Goal: Task Accomplishment & Management: Complete application form

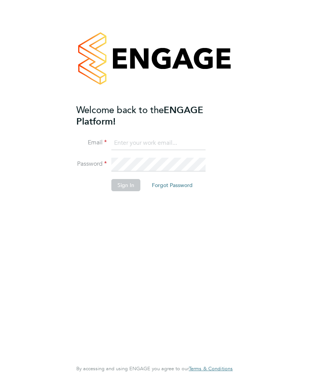
click at [142, 141] on input at bounding box center [158, 143] width 94 height 14
type input "russiandymps@yahoo.co.uk"
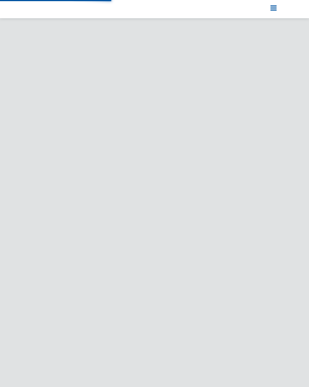
click at [307, 245] on app-barbie at bounding box center [154, 199] width 309 height 350
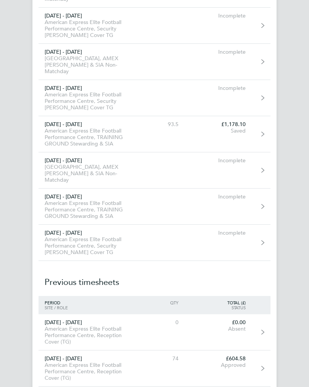
scroll to position [7980, 0]
click at [84, 136] on div "American Express Elite Football Performance Centre, TRAINING GROUND Stewarding …" at bounding box center [89, 137] width 102 height 19
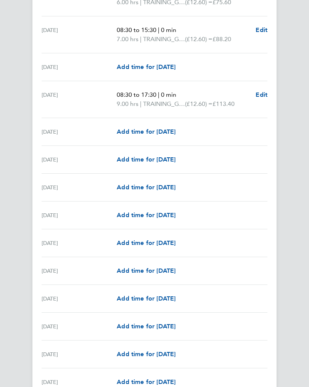
scroll to position [780, 0]
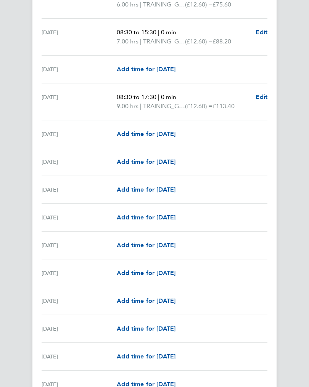
click at [134, 222] on link "Add time for [DATE]" at bounding box center [146, 217] width 59 height 9
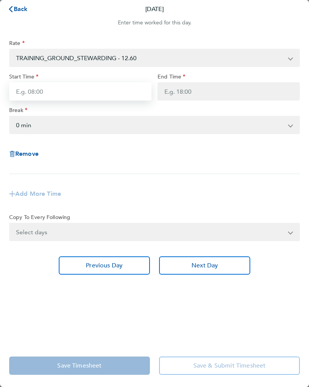
click at [41, 94] on input "Start Time" at bounding box center [80, 91] width 142 height 18
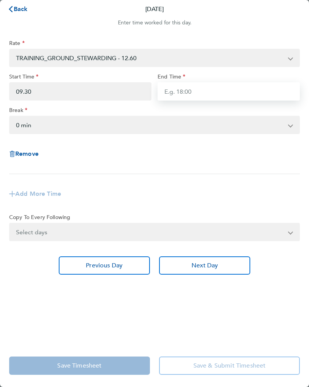
click at [181, 94] on input "End Time" at bounding box center [228, 91] width 142 height 18
type input "09:30"
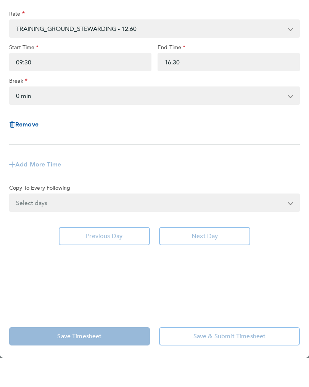
click at [43, 117] on select "0 min 15 min 30 min 45 min 60 min 75 min 90 min" at bounding box center [150, 125] width 280 height 17
type input "16:30"
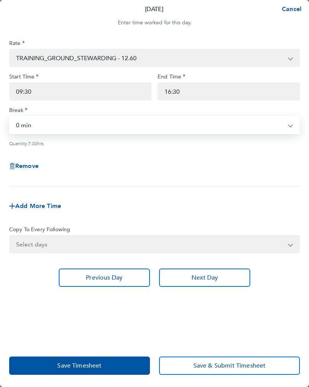
click at [109, 368] on button "Save Timesheet" at bounding box center [79, 366] width 141 height 18
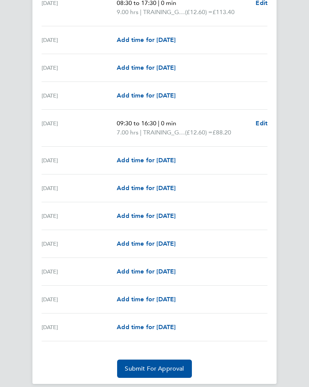
scroll to position [875, 0]
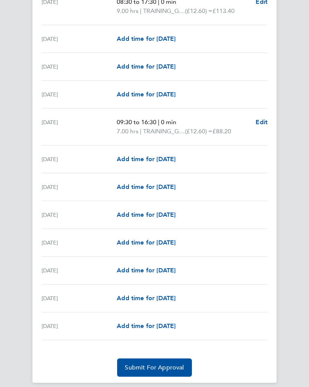
click at [153, 190] on span "Add time for [DATE]" at bounding box center [146, 186] width 59 height 7
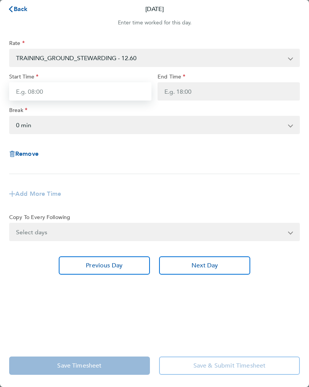
click at [56, 94] on input "Start Time" at bounding box center [80, 91] width 142 height 18
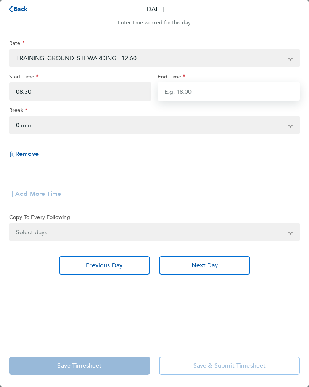
click at [185, 96] on input "End Time" at bounding box center [228, 91] width 142 height 18
type input "08:30"
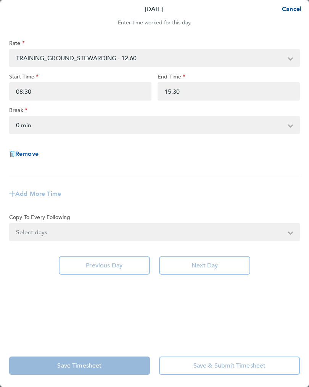
click at [37, 127] on select "0 min 15 min 30 min 45 min 60 min 75 min 90 min" at bounding box center [150, 125] width 280 height 17
type input "15:30"
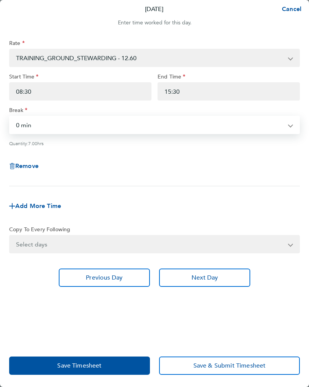
click at [94, 364] on span "Save Timesheet" at bounding box center [79, 366] width 44 height 8
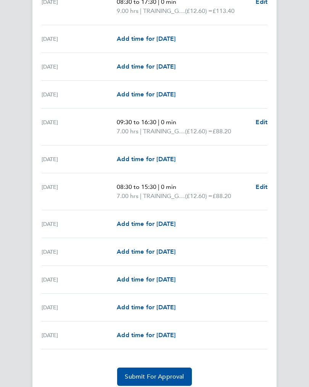
scroll to position [884, 0]
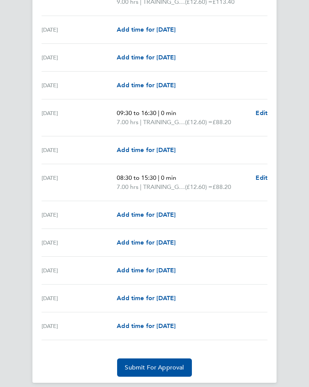
click at [151, 301] on span "Add time for [DATE]" at bounding box center [146, 297] width 59 height 7
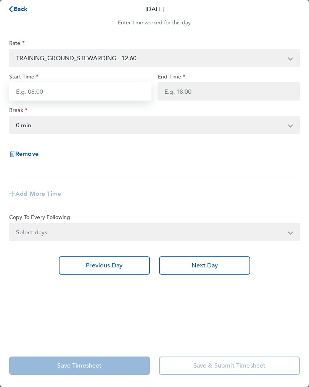
click at [44, 98] on input "Start Time" at bounding box center [80, 91] width 142 height 18
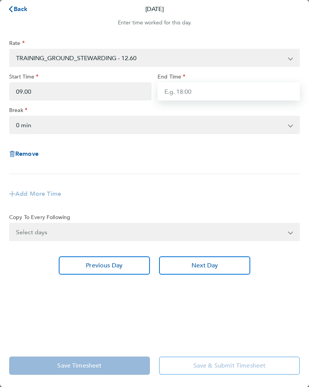
click at [189, 93] on input "End Time" at bounding box center [228, 91] width 142 height 18
type input "09:00"
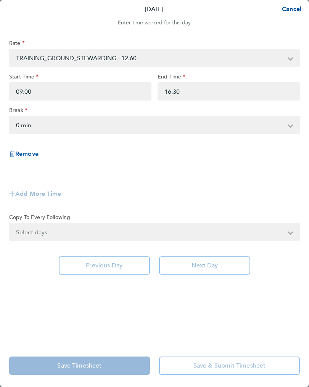
click at [31, 130] on select "0 min 15 min 30 min 45 min 60 min 75 min 90 min" at bounding box center [150, 125] width 280 height 17
type input "16:30"
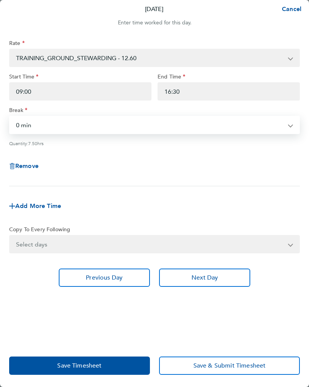
click at [94, 368] on span "Save Timesheet" at bounding box center [79, 366] width 44 height 8
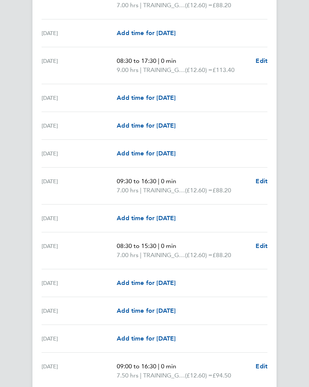
scroll to position [893, 0]
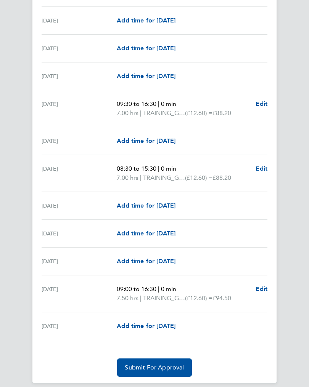
click at [157, 330] on span "Add time for [DATE]" at bounding box center [146, 325] width 59 height 7
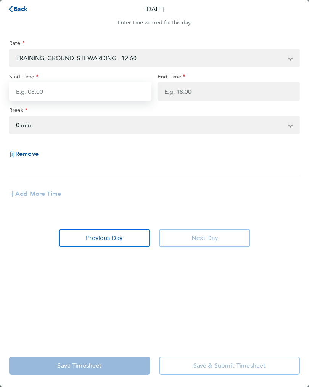
click at [53, 99] on input "Start Time" at bounding box center [80, 91] width 142 height 18
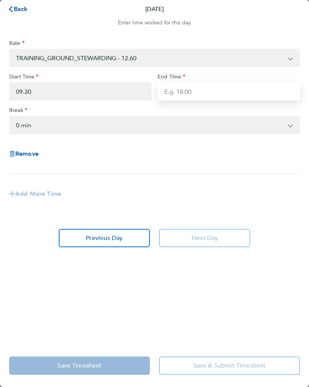
click at [185, 96] on input "End Time" at bounding box center [228, 91] width 142 height 18
type input "09:30"
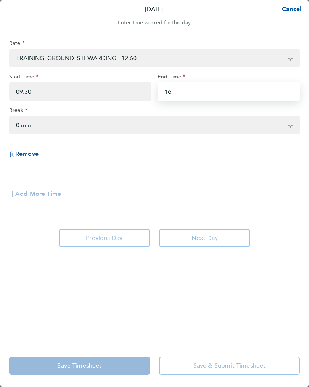
type input "1"
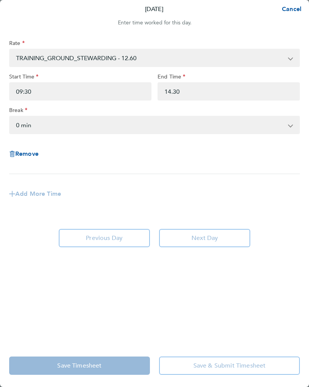
click at [40, 128] on select "0 min 15 min 30 min 45 min 60 min 75 min 90 min" at bounding box center [150, 125] width 280 height 17
type input "14:30"
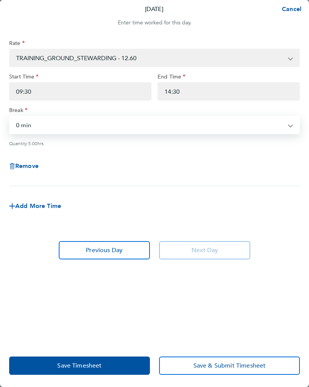
click at [99, 364] on span "Save Timesheet" at bounding box center [79, 366] width 44 height 8
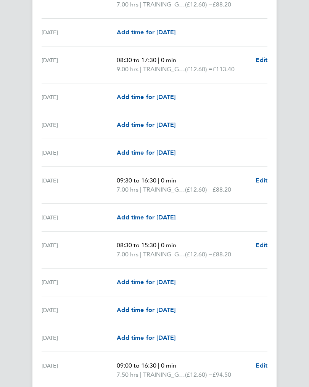
scroll to position [903, 0]
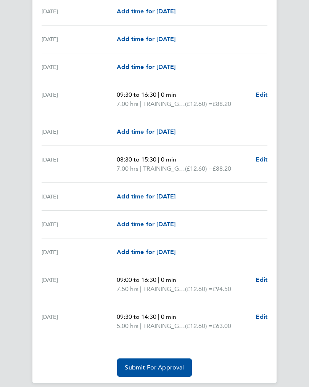
click at [155, 368] on span "Submit For Approval" at bounding box center [154, 368] width 59 height 8
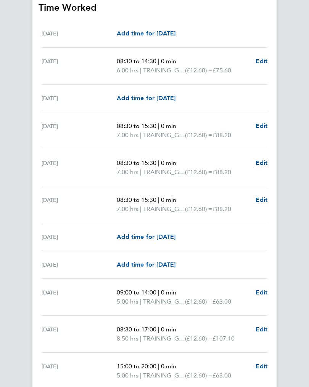
scroll to position [193, 0]
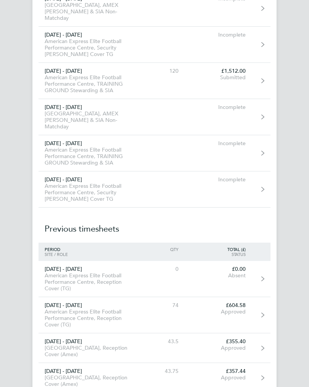
scroll to position [8023, 0]
